Goal: Information Seeking & Learning: Learn about a topic

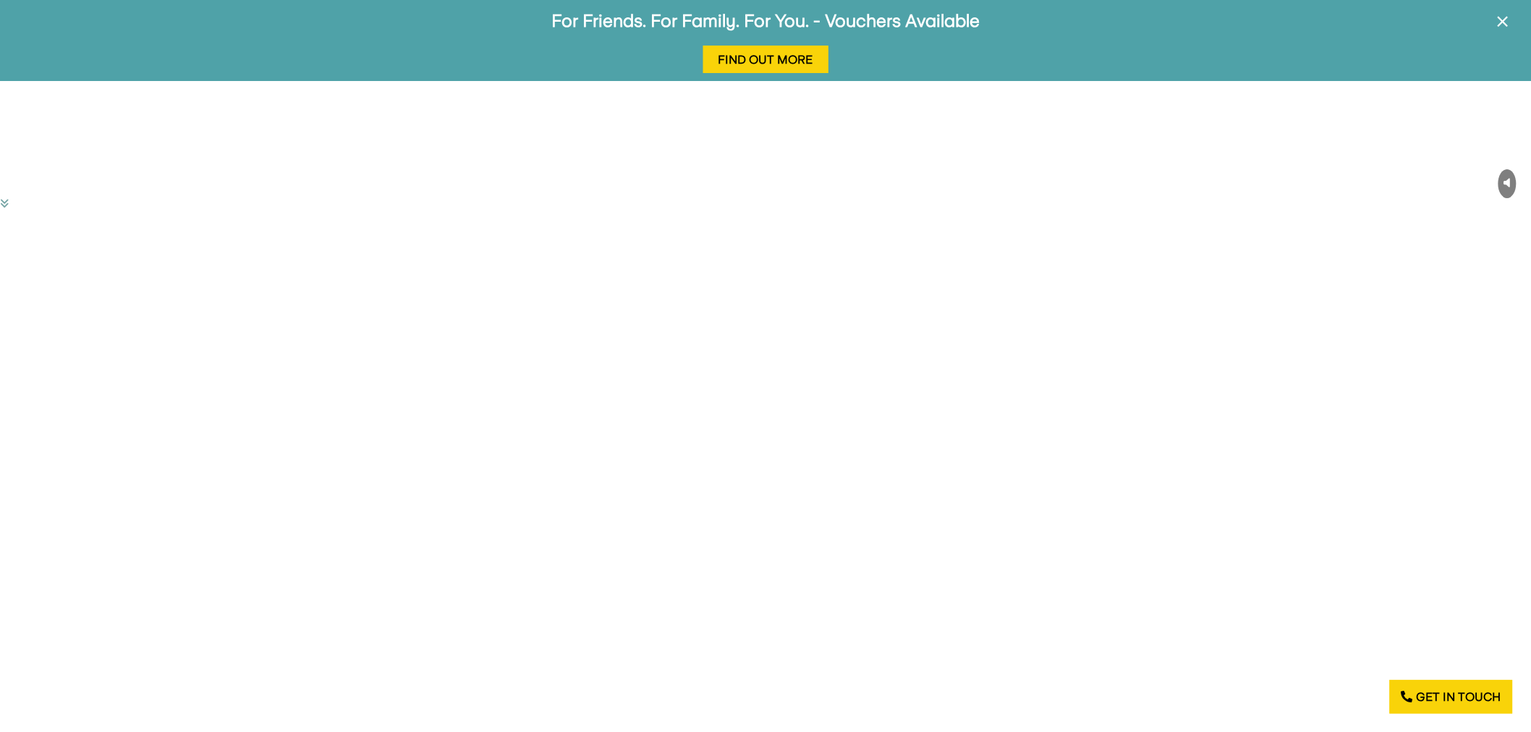
drag, startPoint x: 1177, startPoint y: 486, endPoint x: 1146, endPoint y: 103, distance: 383.3
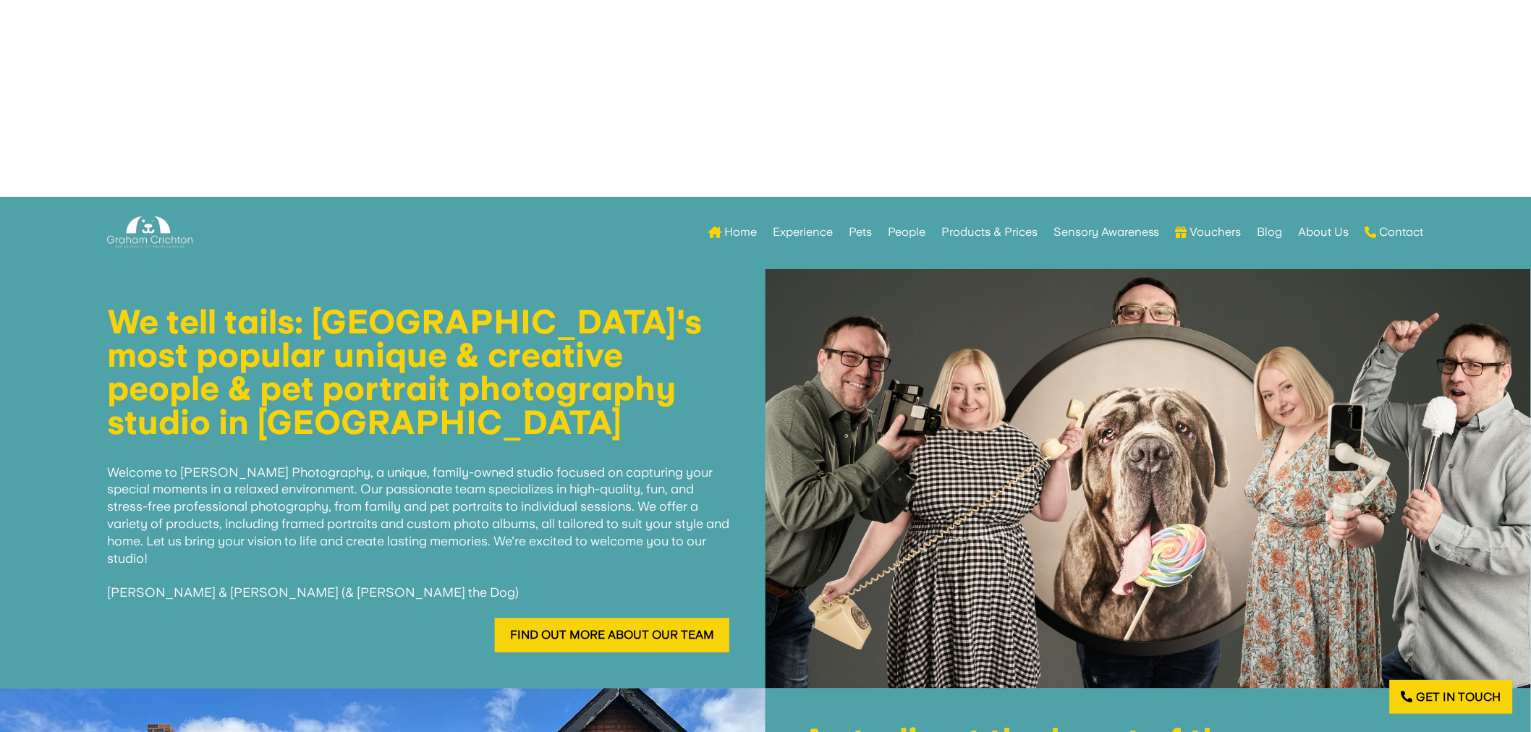
scroll to position [562, 0]
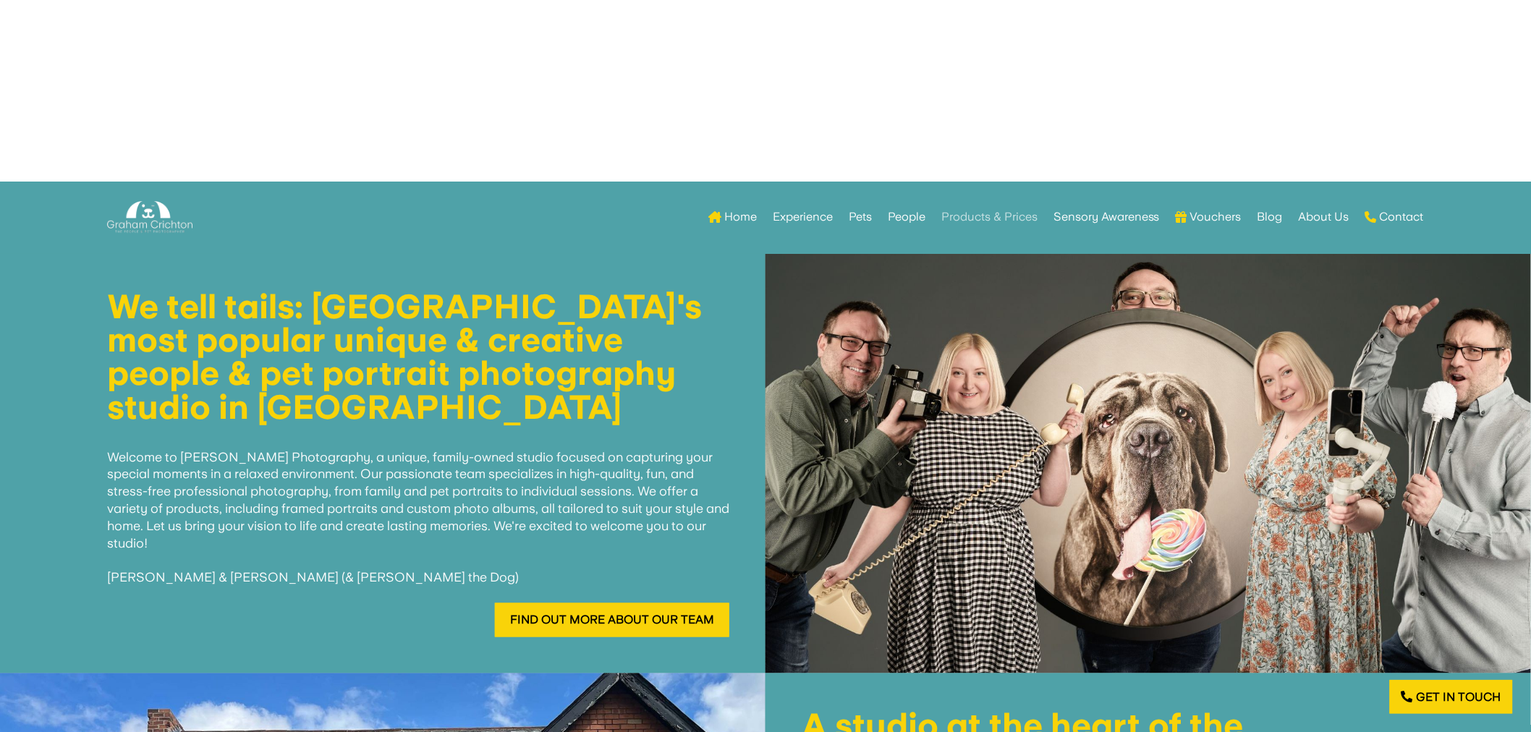
click at [962, 216] on link "Products & Prices" at bounding box center [989, 217] width 96 height 56
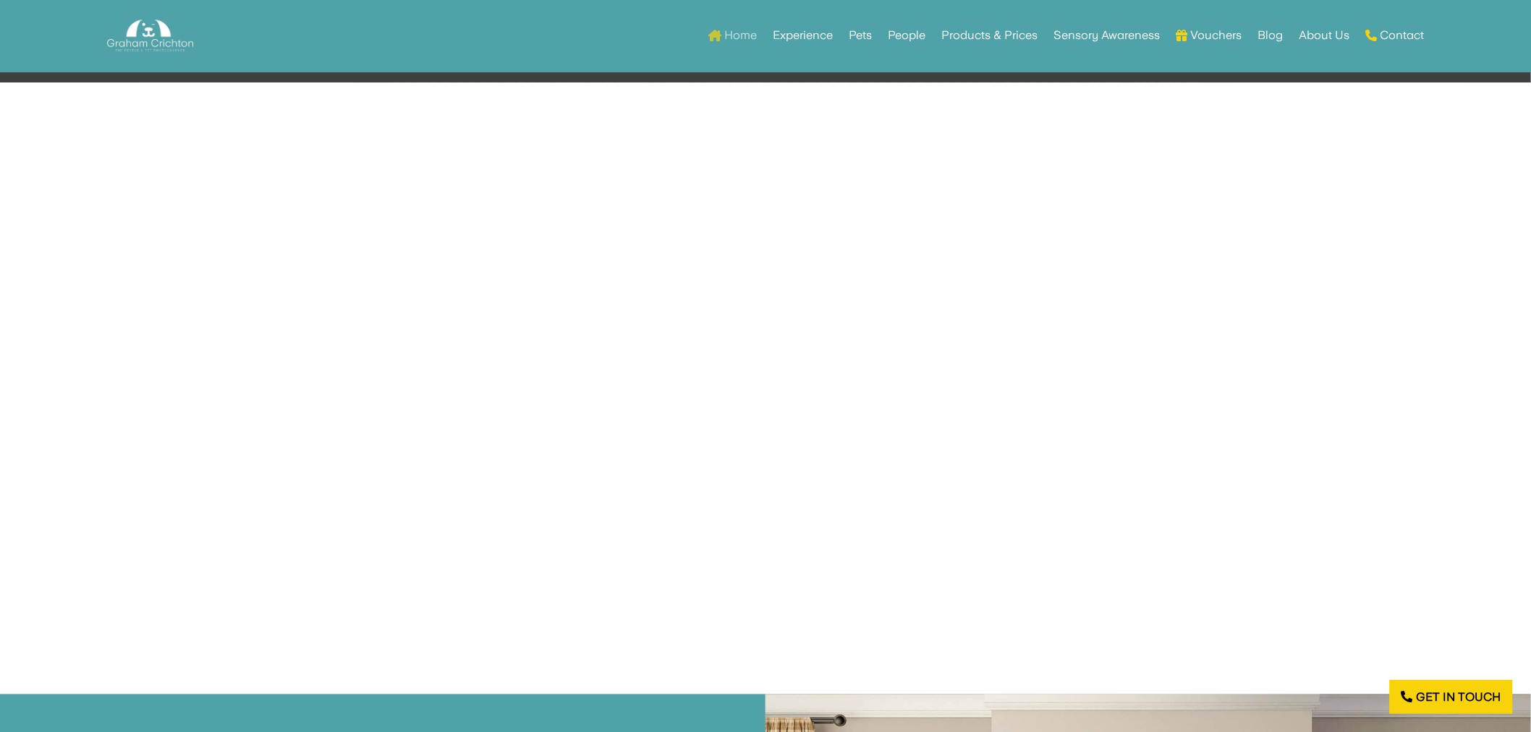
scroll to position [2332, 0]
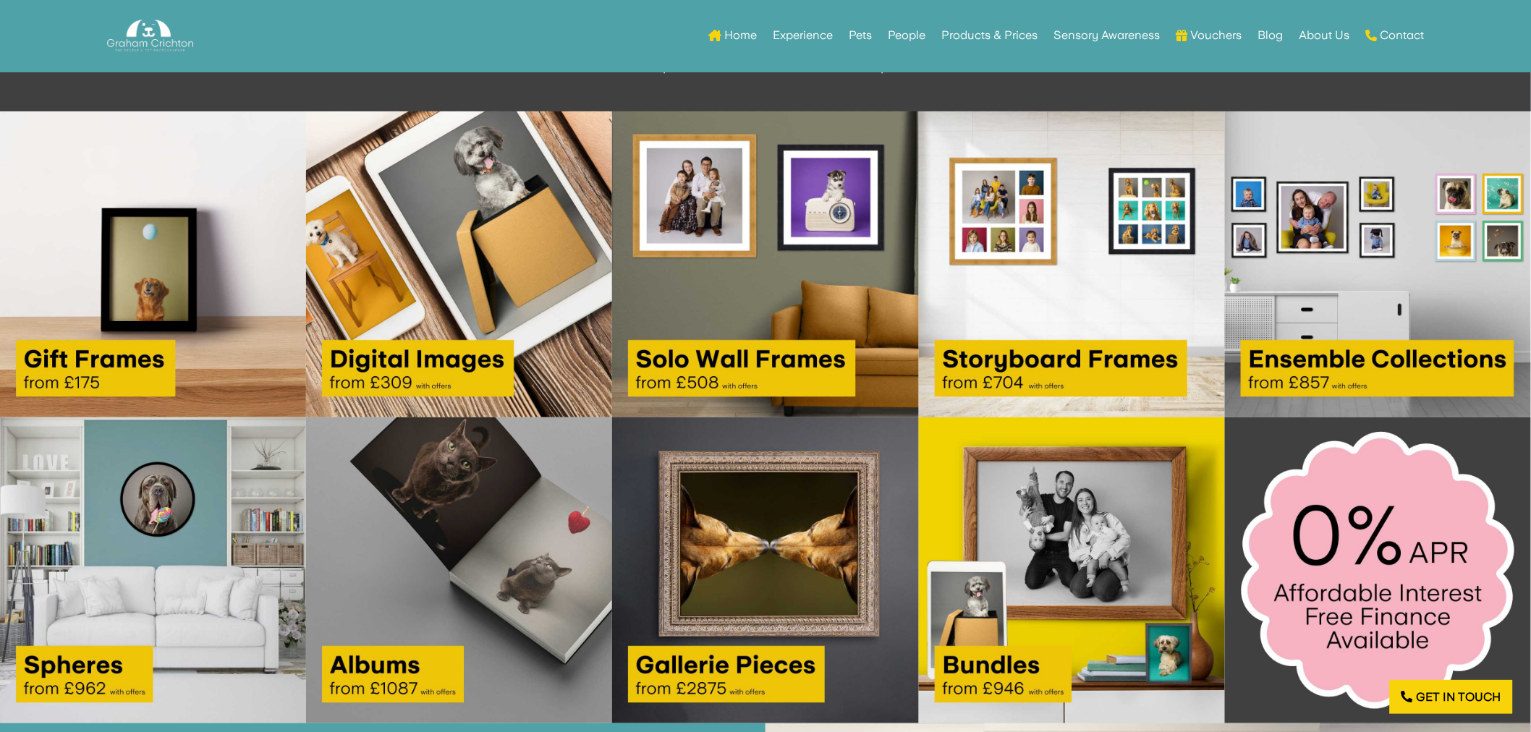
click at [392, 341] on img at bounding box center [459, 264] width 306 height 306
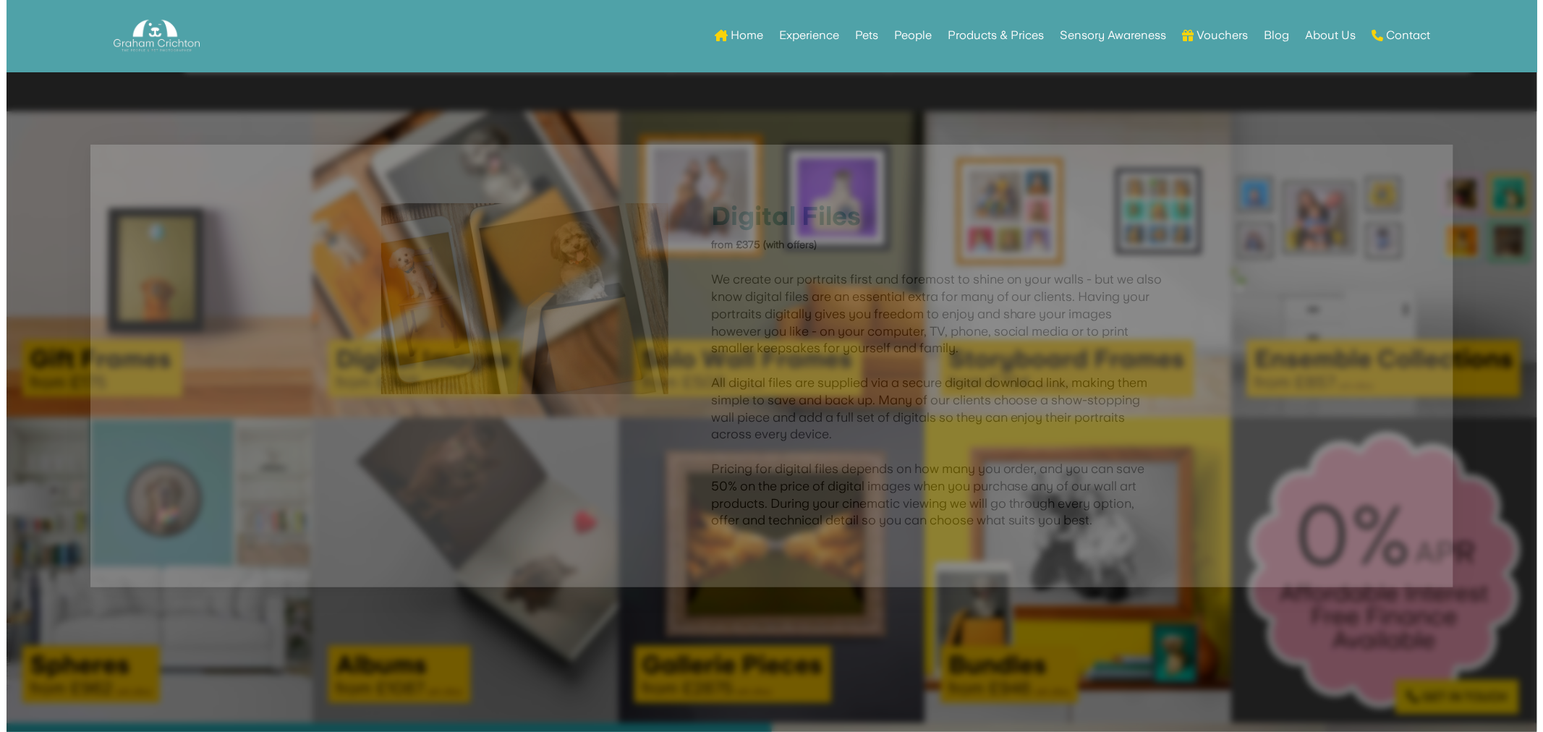
scroll to position [2333, 0]
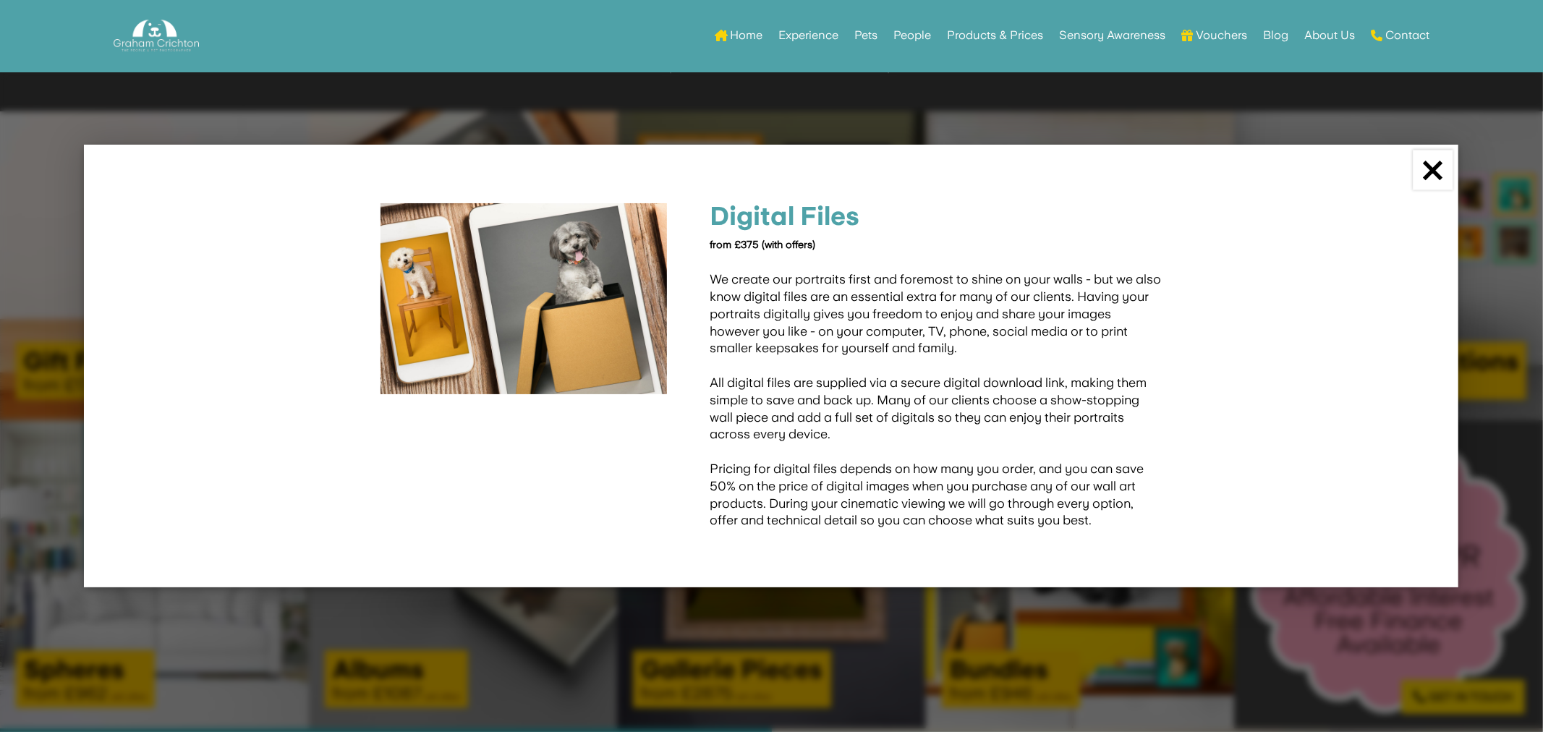
click at [1433, 171] on link "×" at bounding box center [1433, 171] width 40 height 40
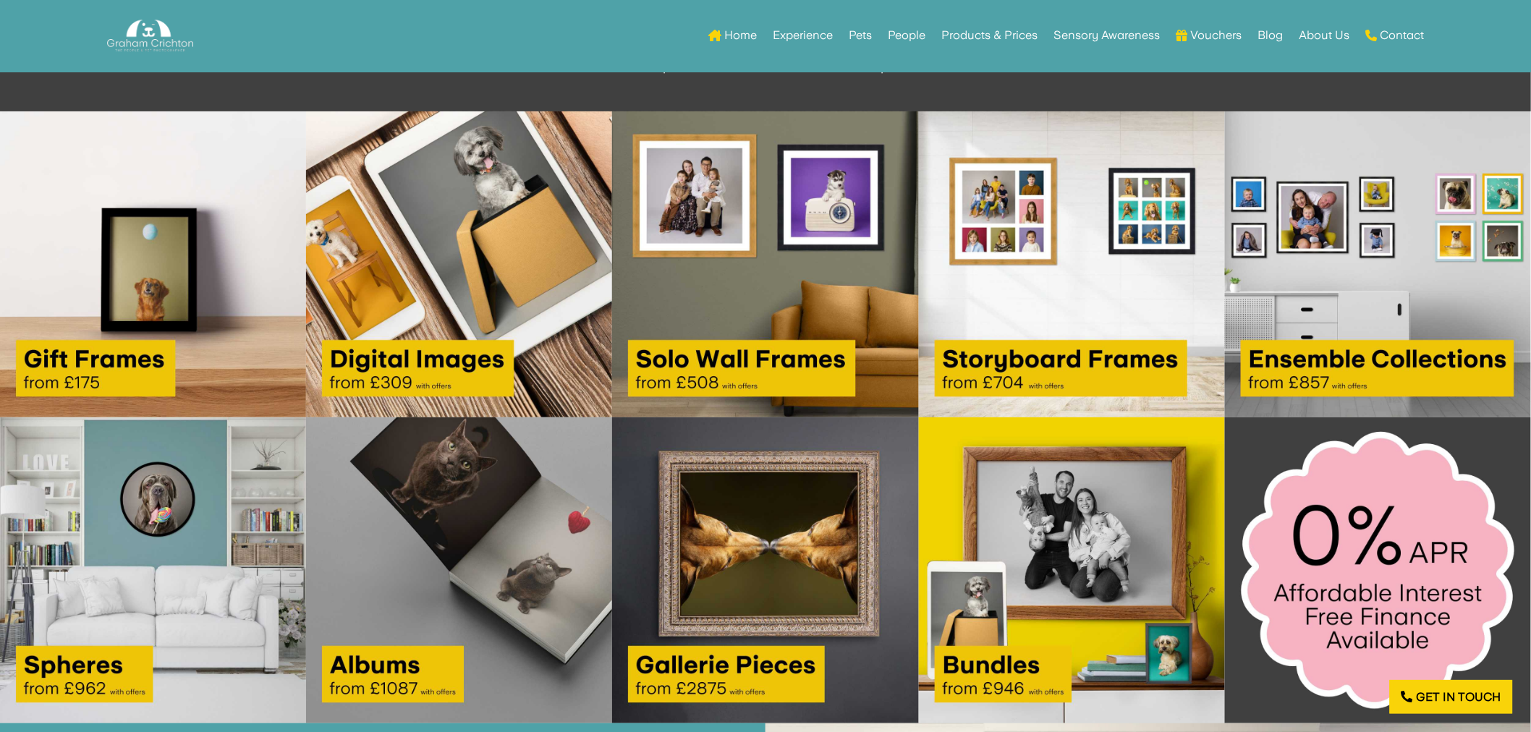
drag, startPoint x: 1433, startPoint y: 171, endPoint x: 1136, endPoint y: 292, distance: 320.6
click at [1136, 292] on img at bounding box center [1072, 264] width 306 height 306
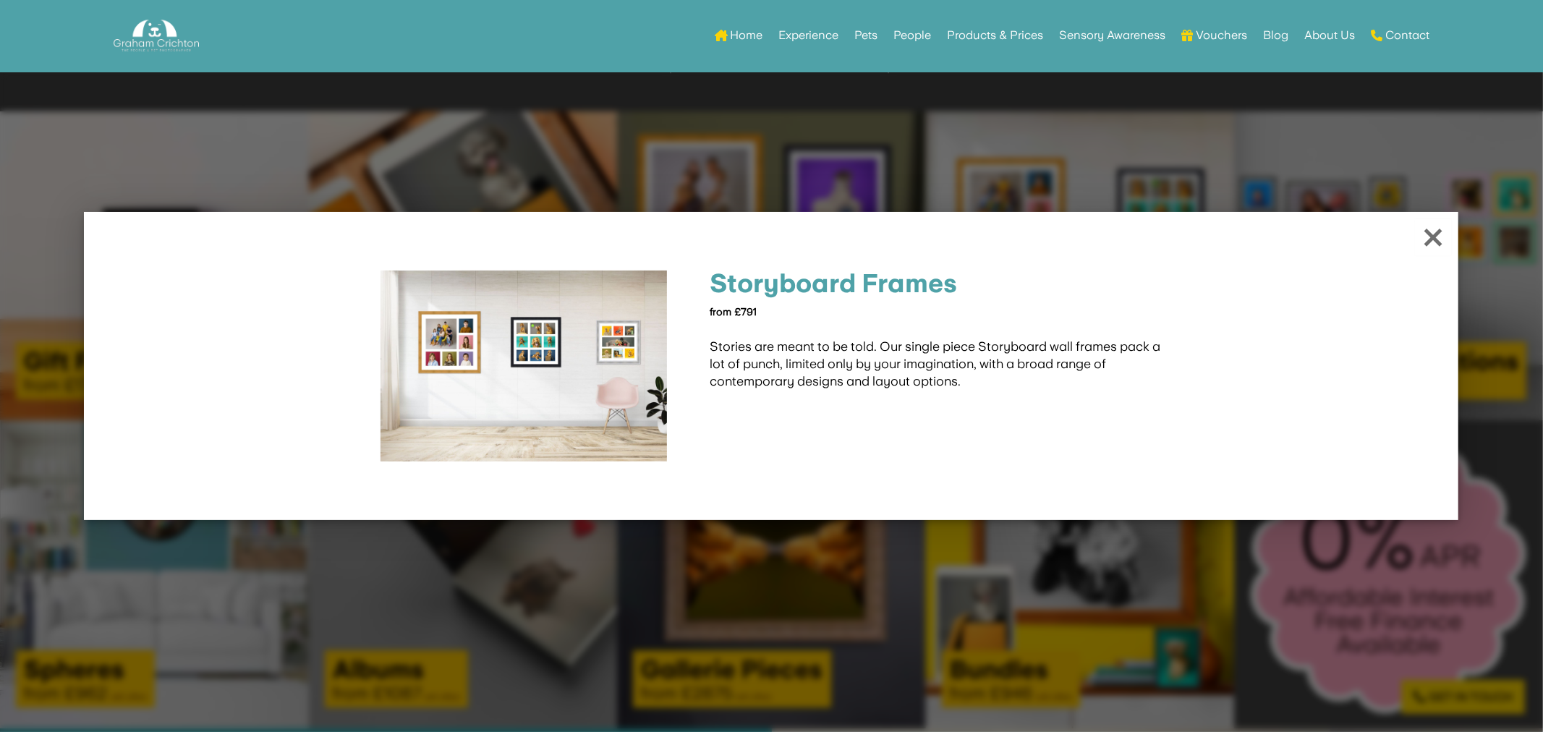
click at [1257, 160] on div at bounding box center [771, 366] width 1543 height 732
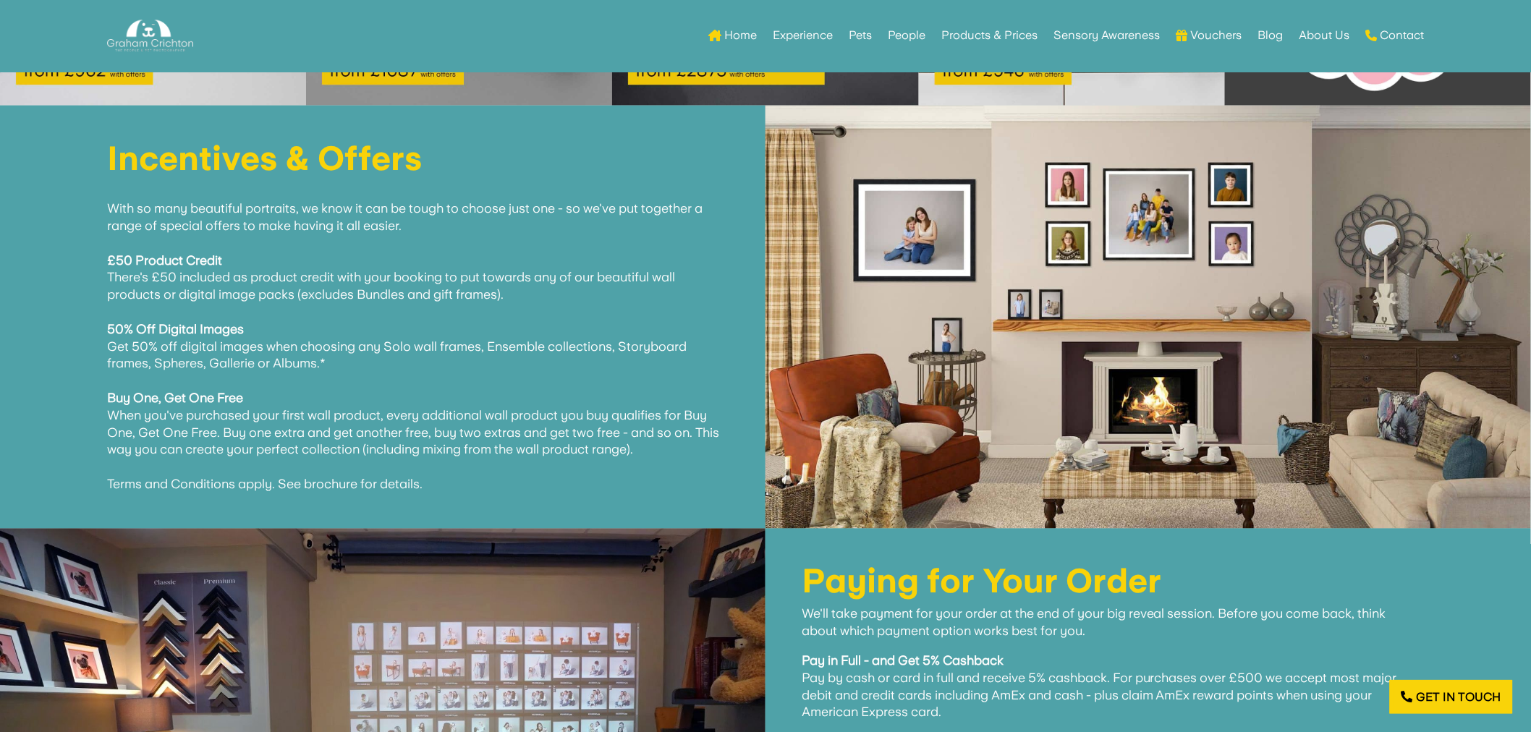
scroll to position [2975, 0]
